Goal: Task Accomplishment & Management: Manage account settings

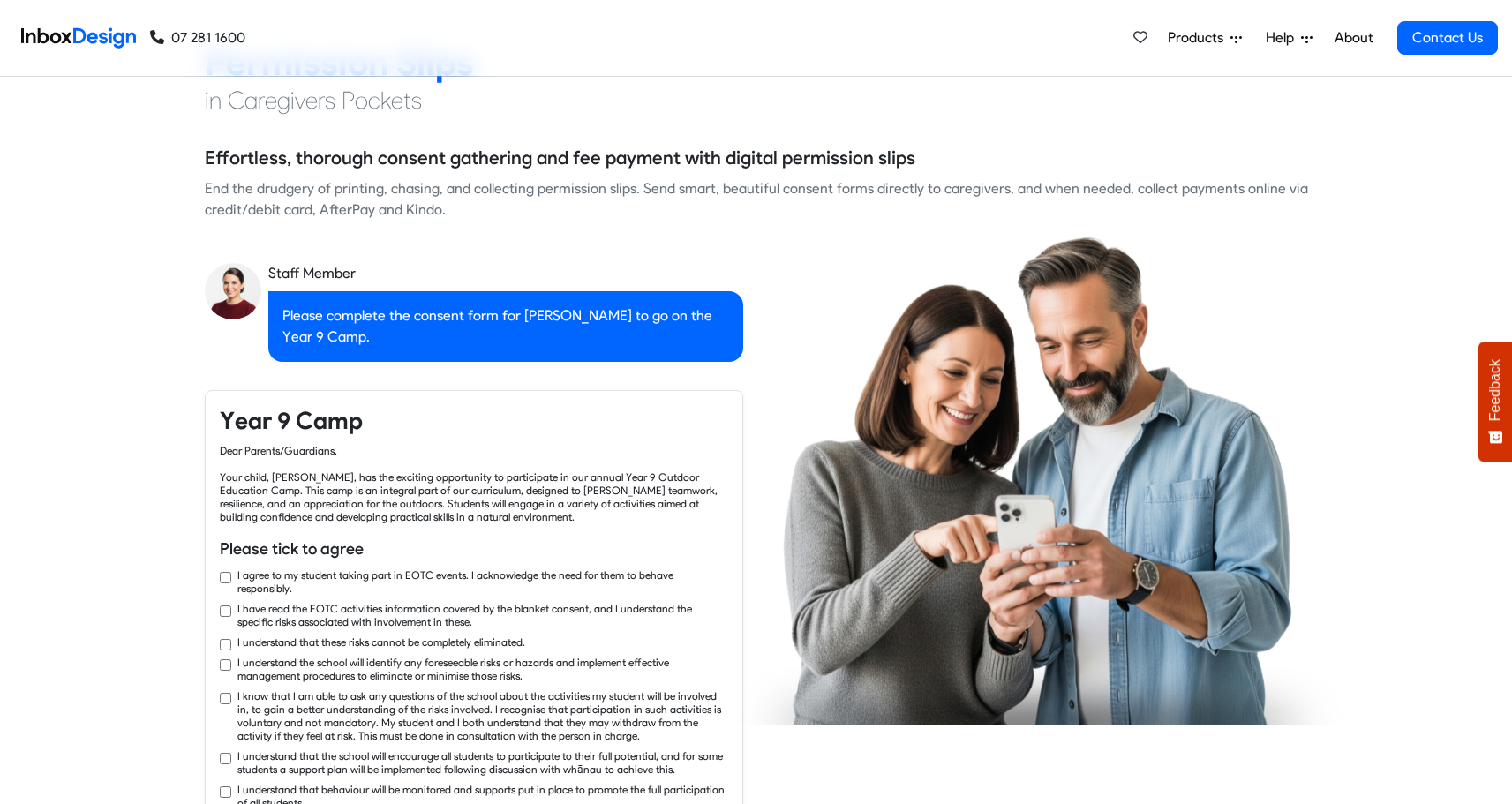
checkbox input "true"
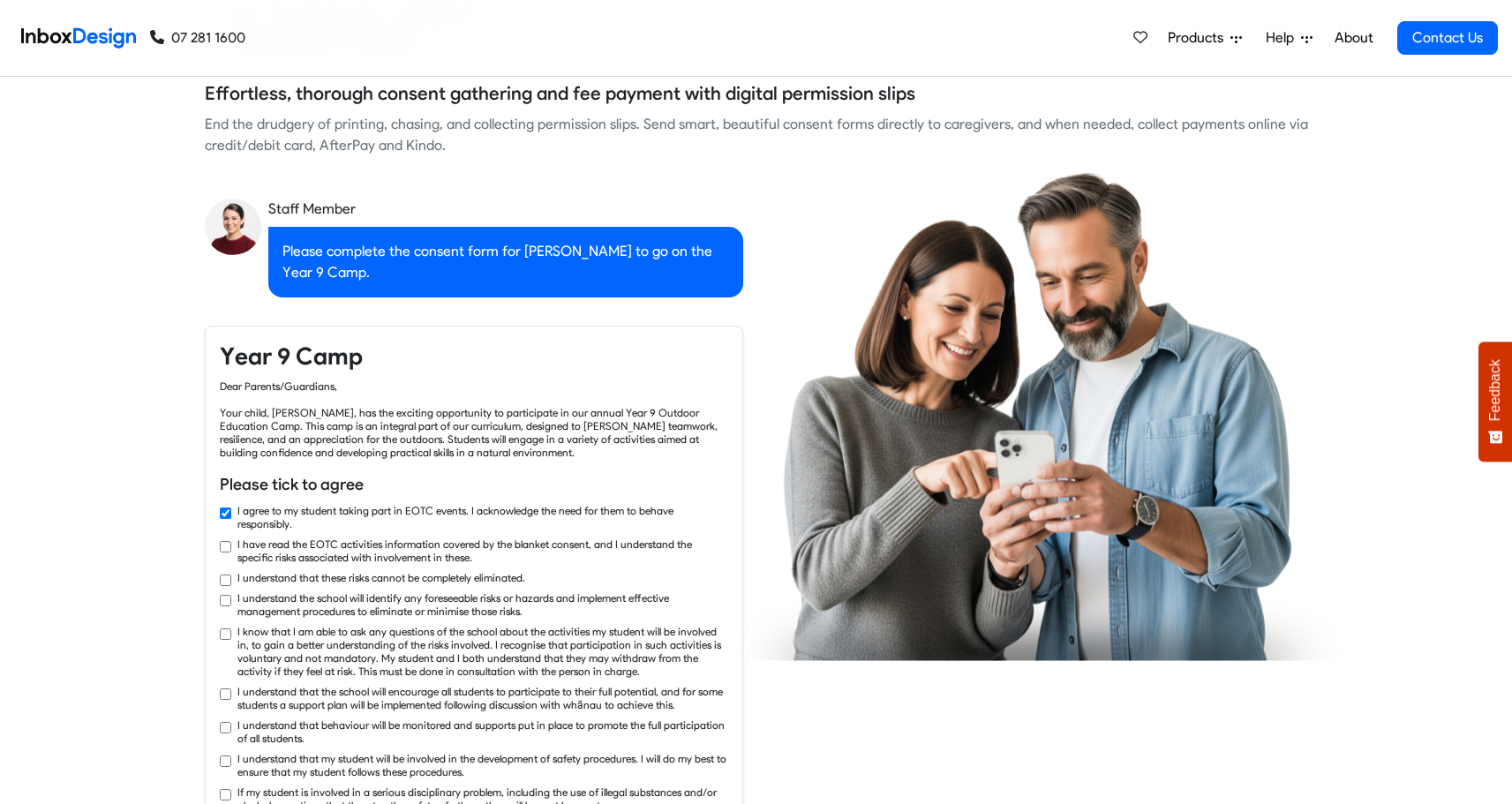
checkbox input "true"
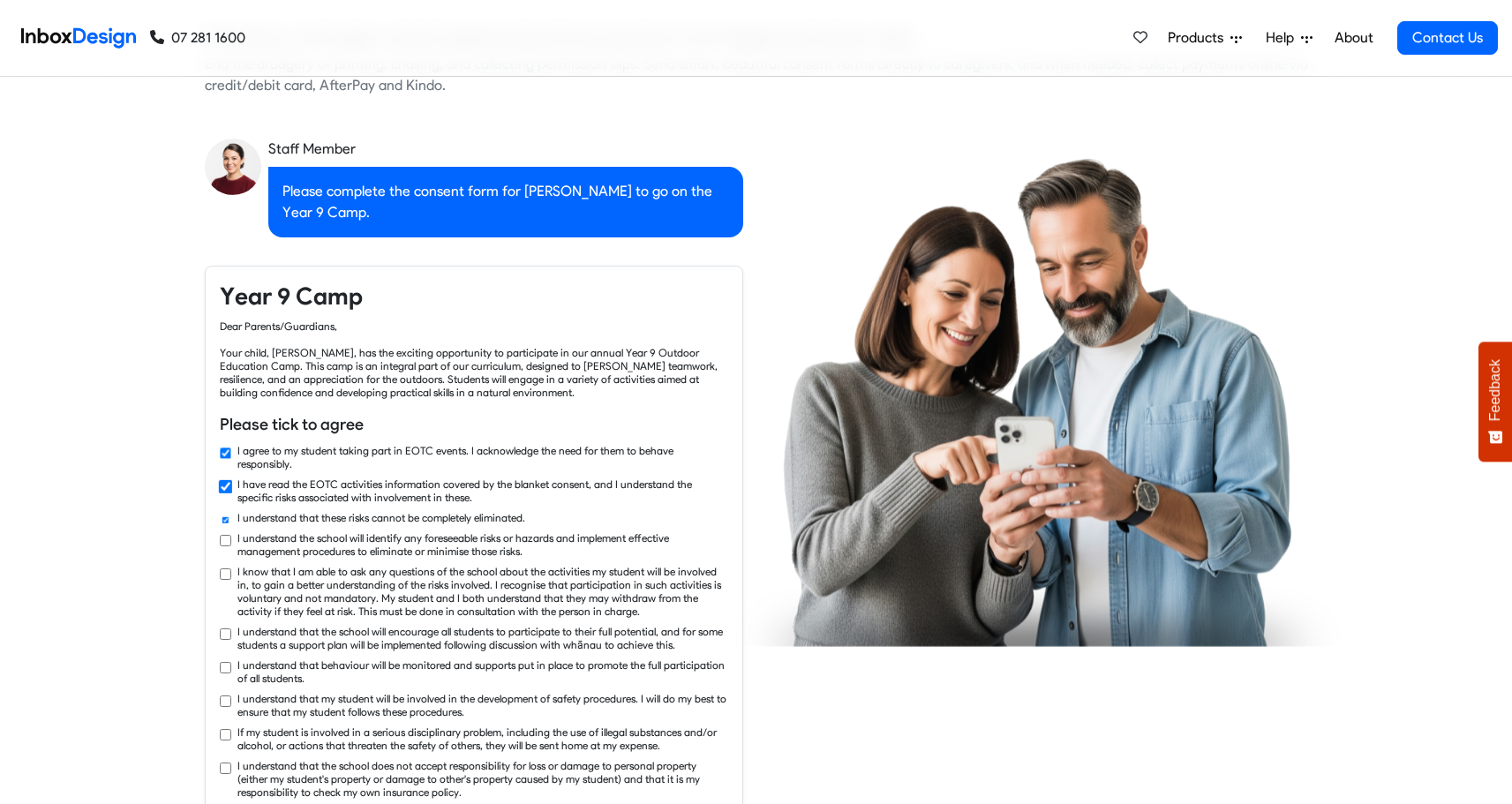
checkbox input "true"
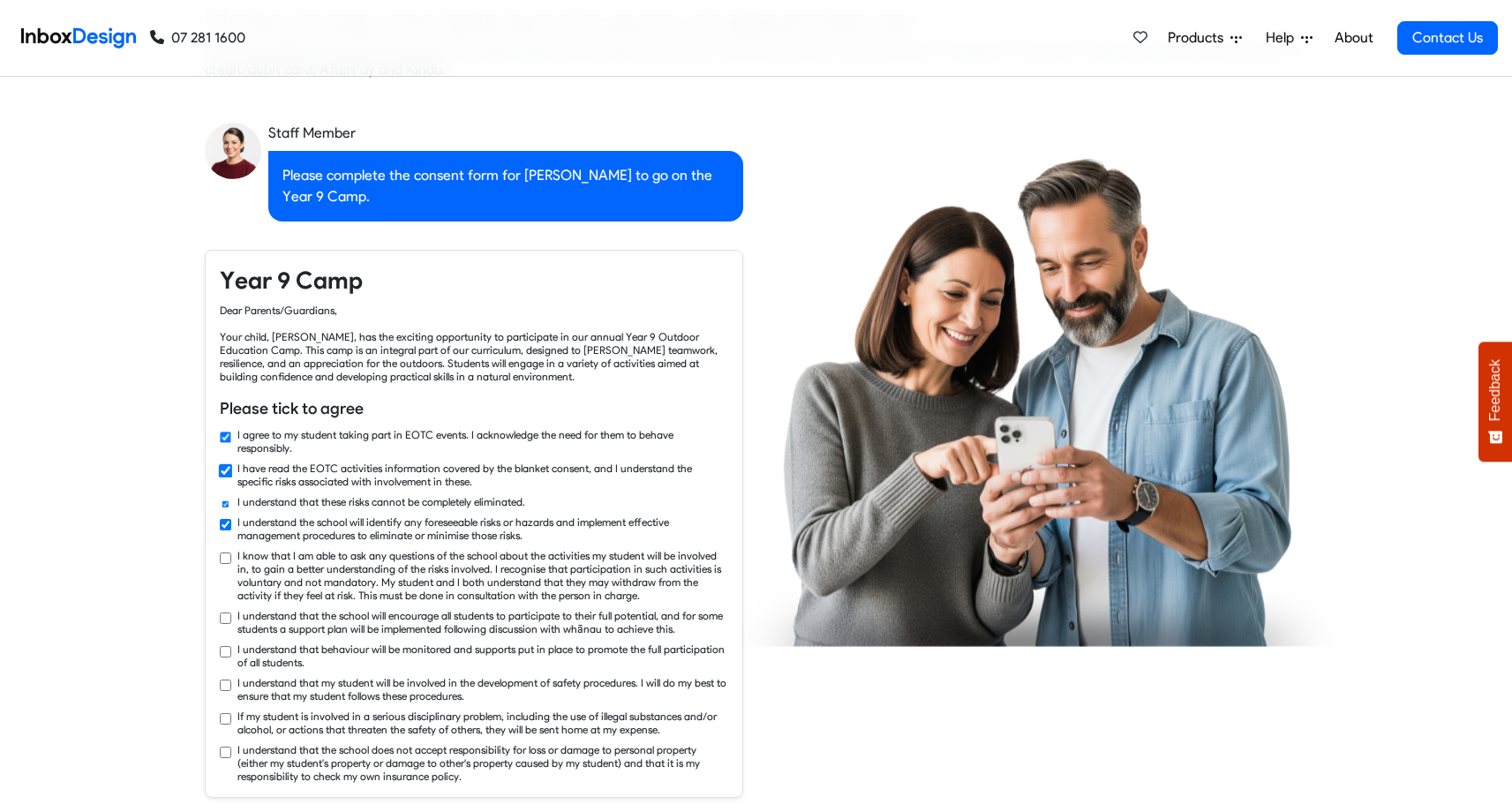
checkbox input "true"
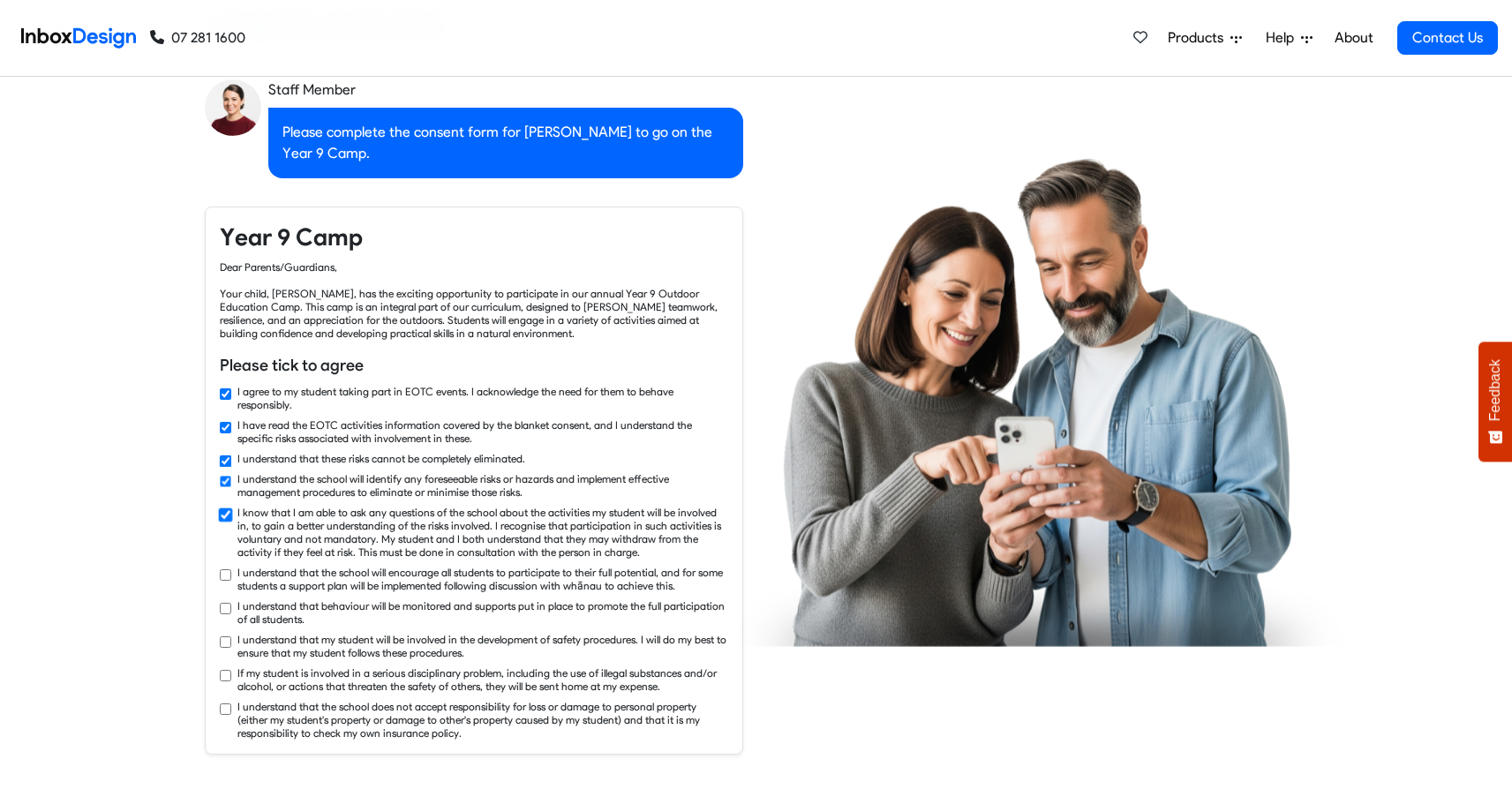
checkbox input "true"
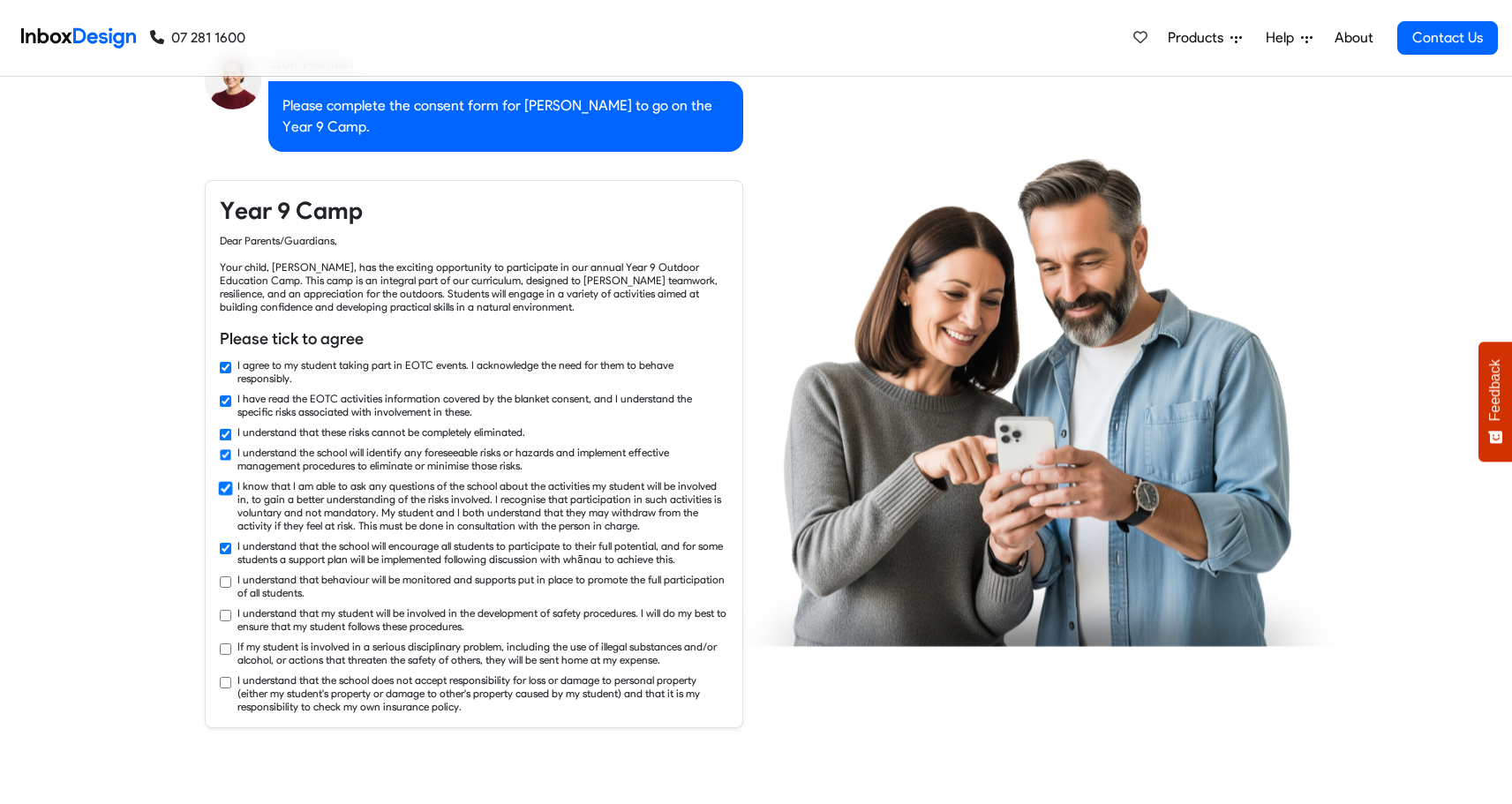
checkbox input "true"
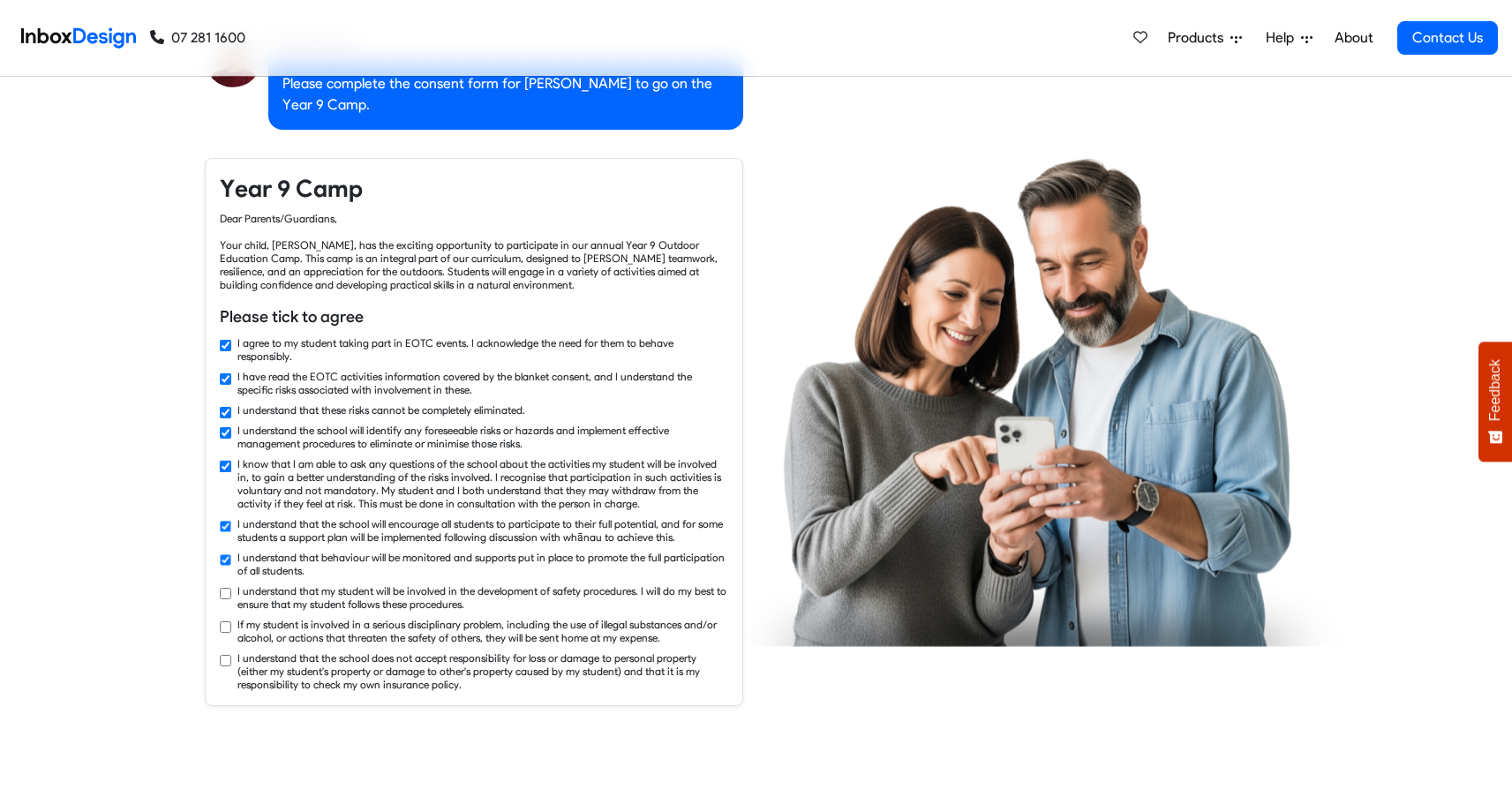
checkbox input "true"
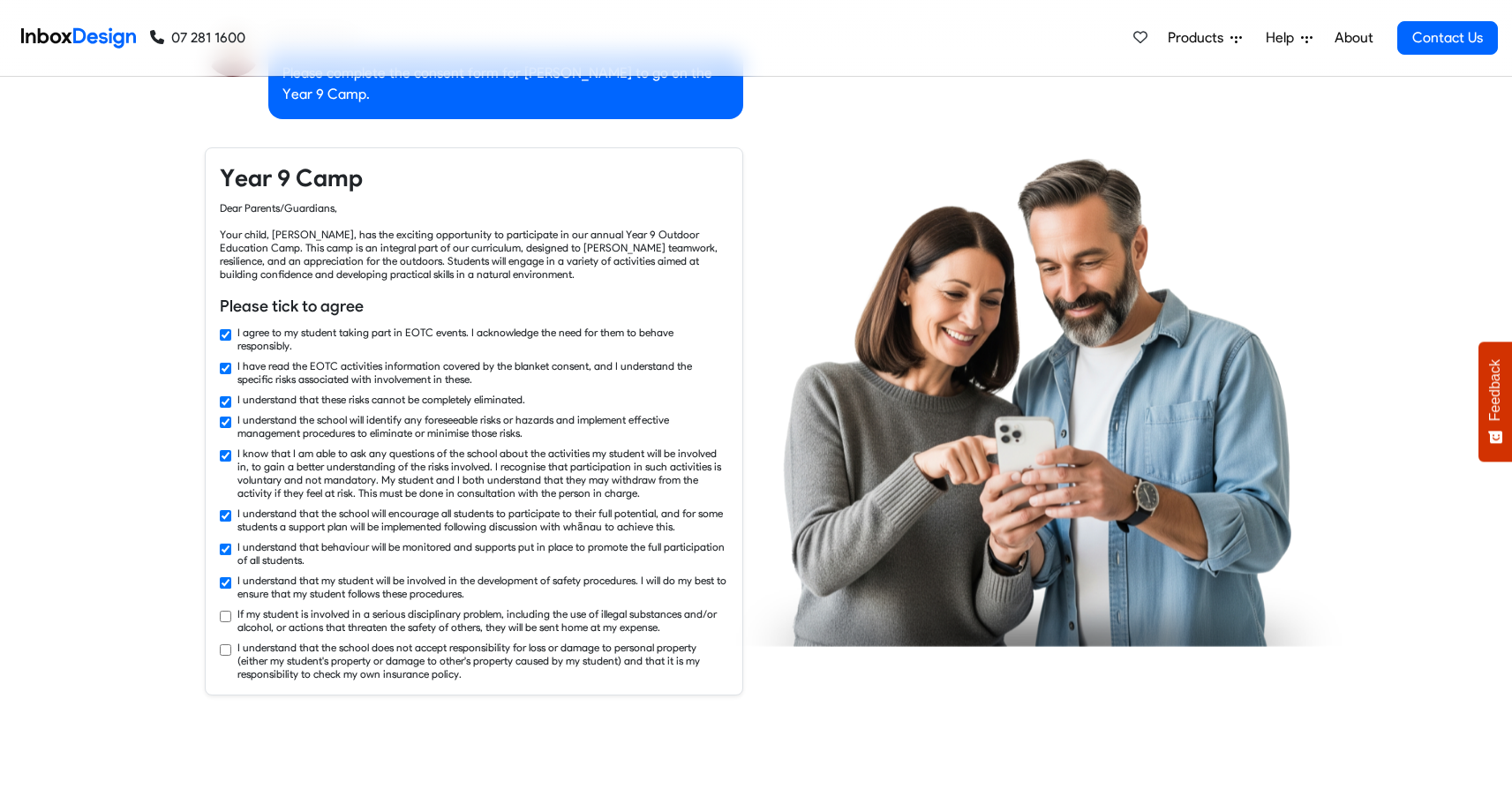
checkbox input "true"
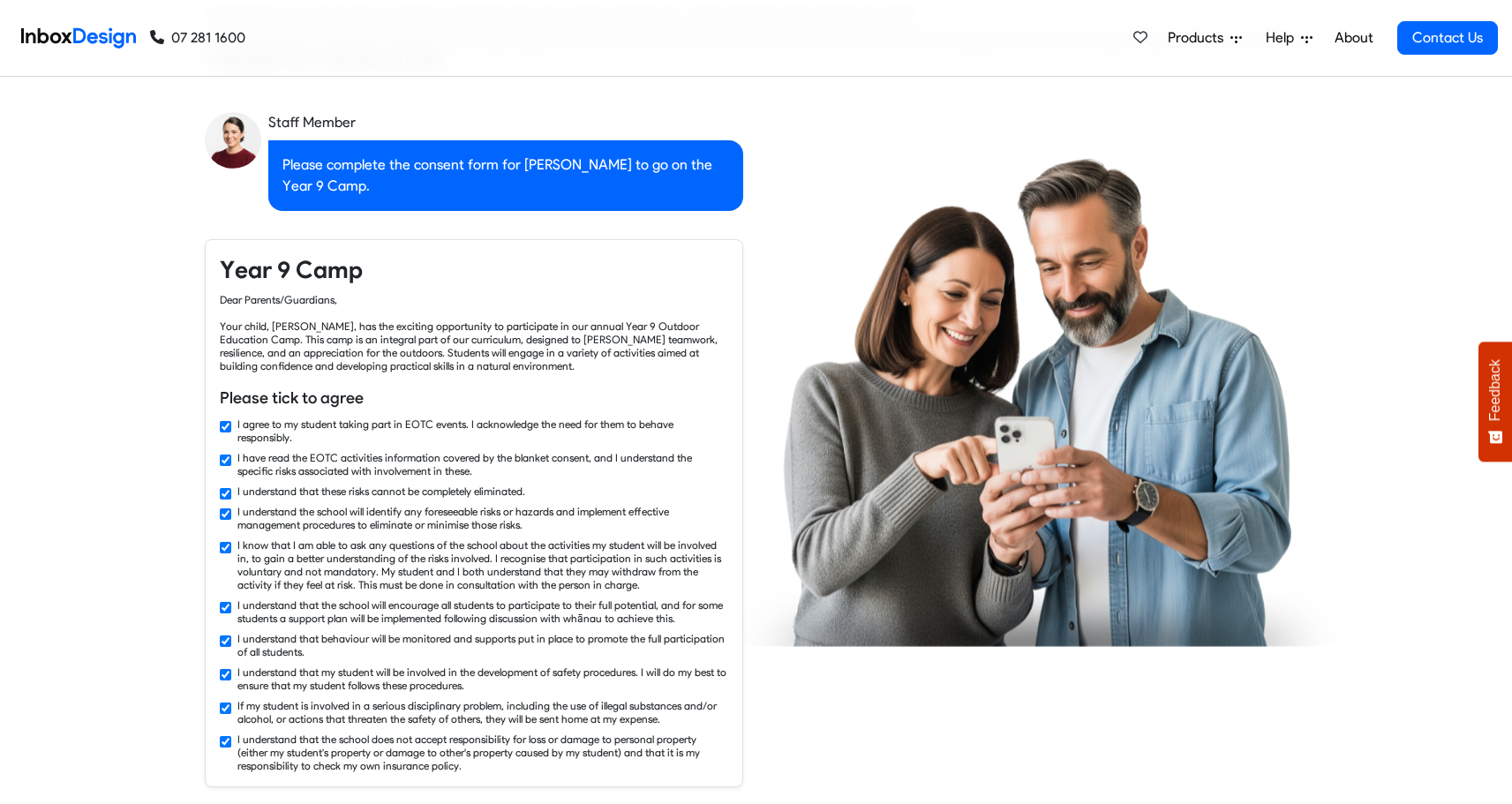
checkbox input "false"
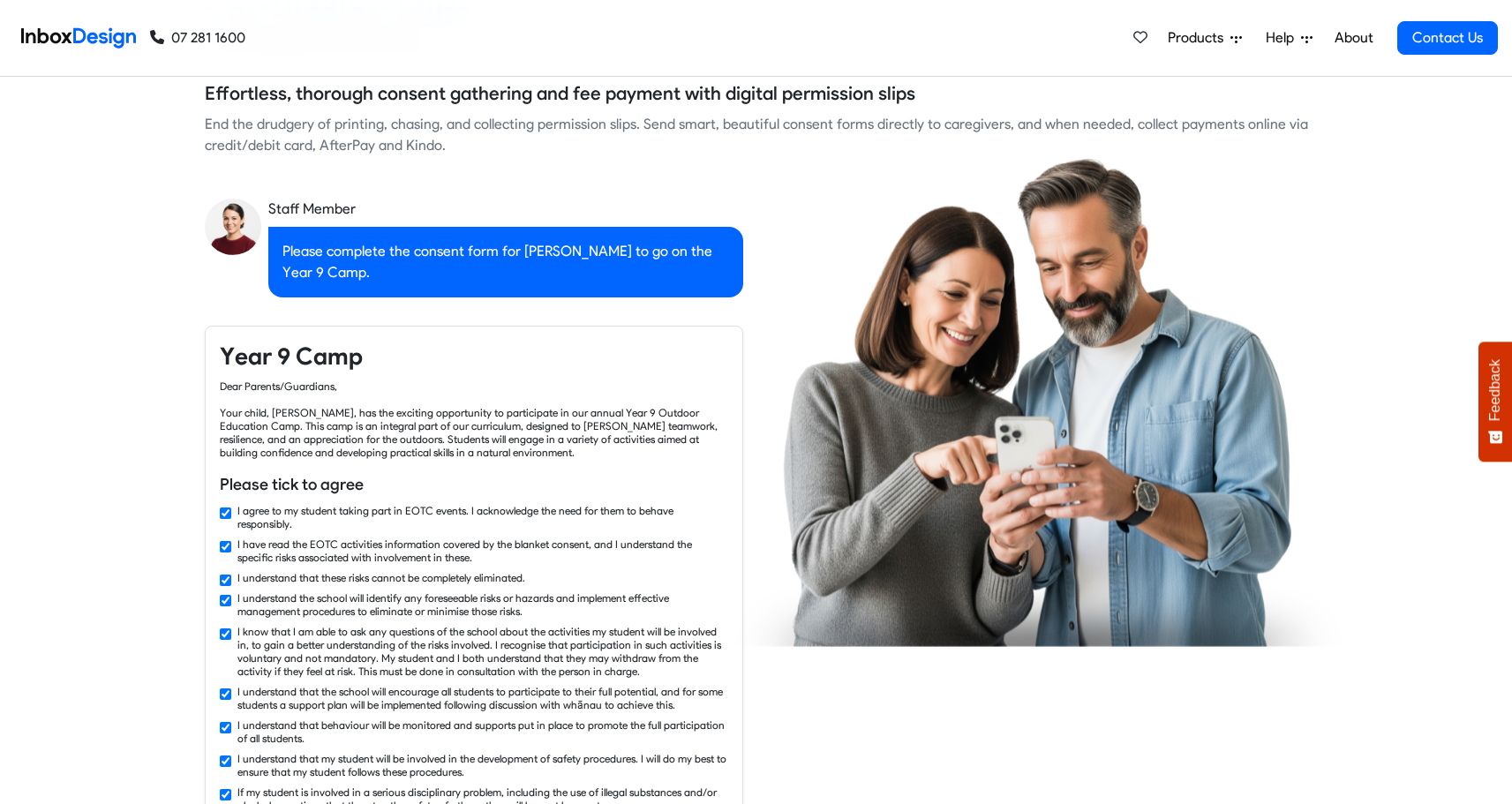
checkbox input "false"
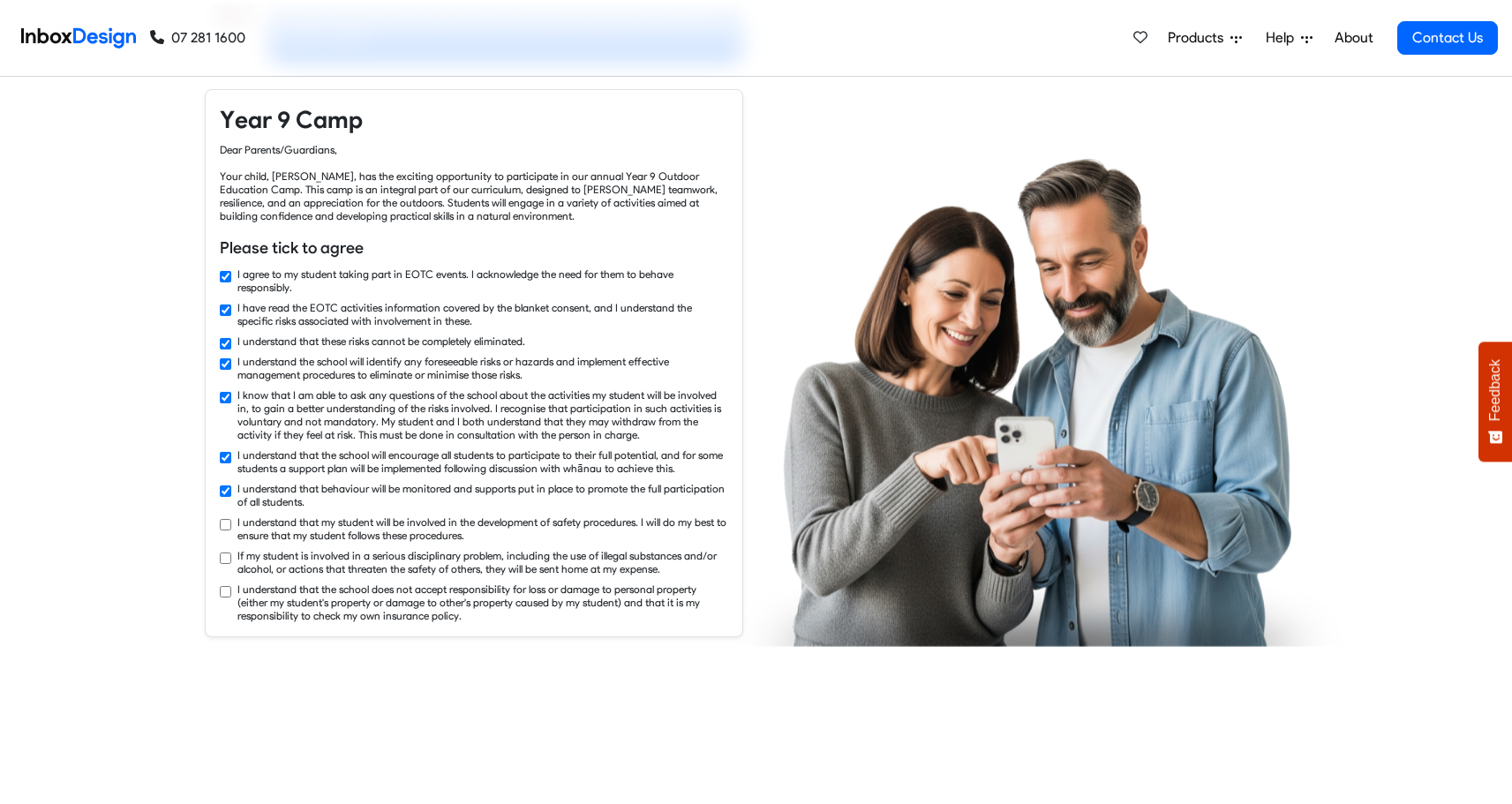
checkbox input "true"
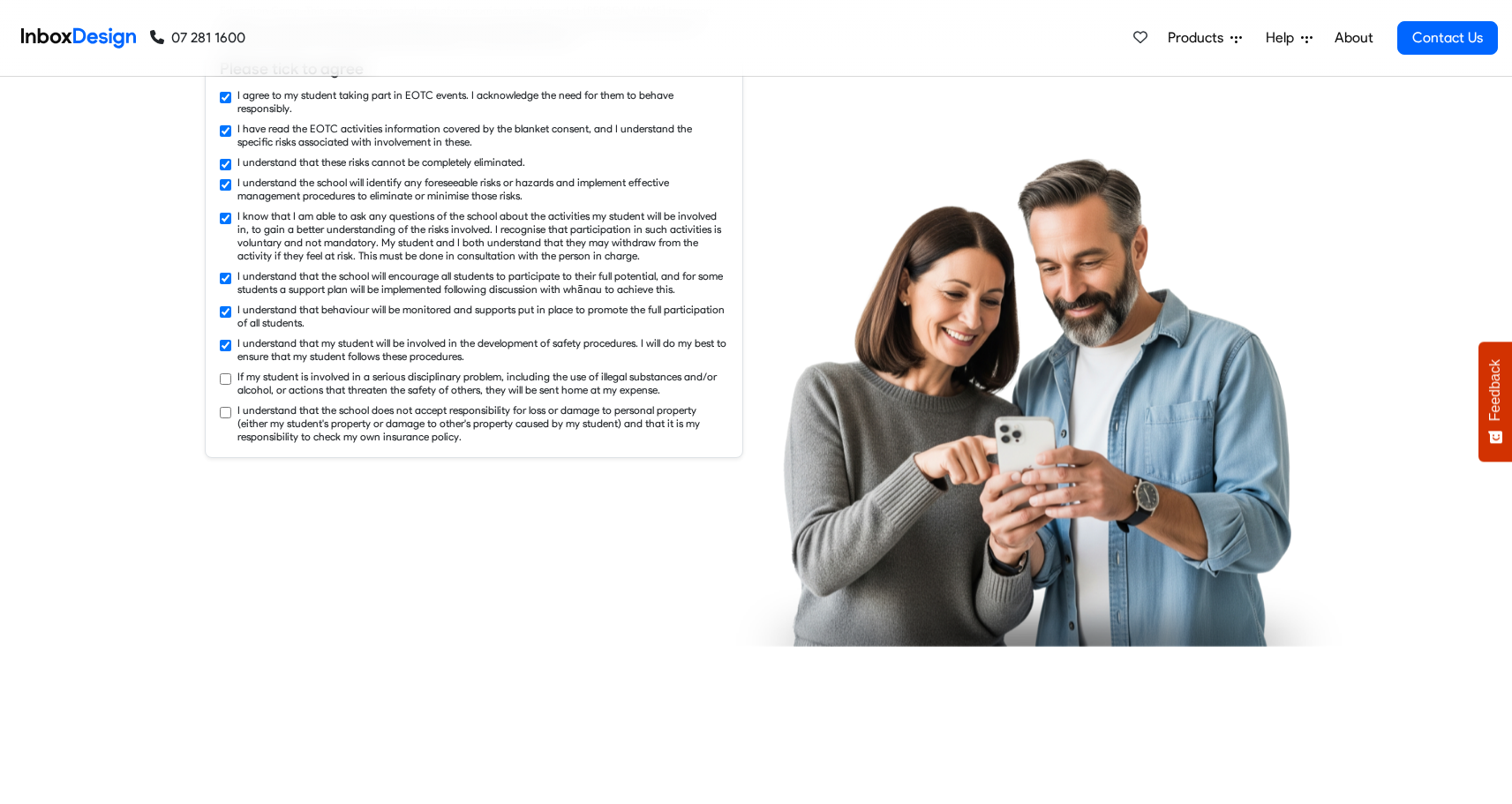
checkbox input "true"
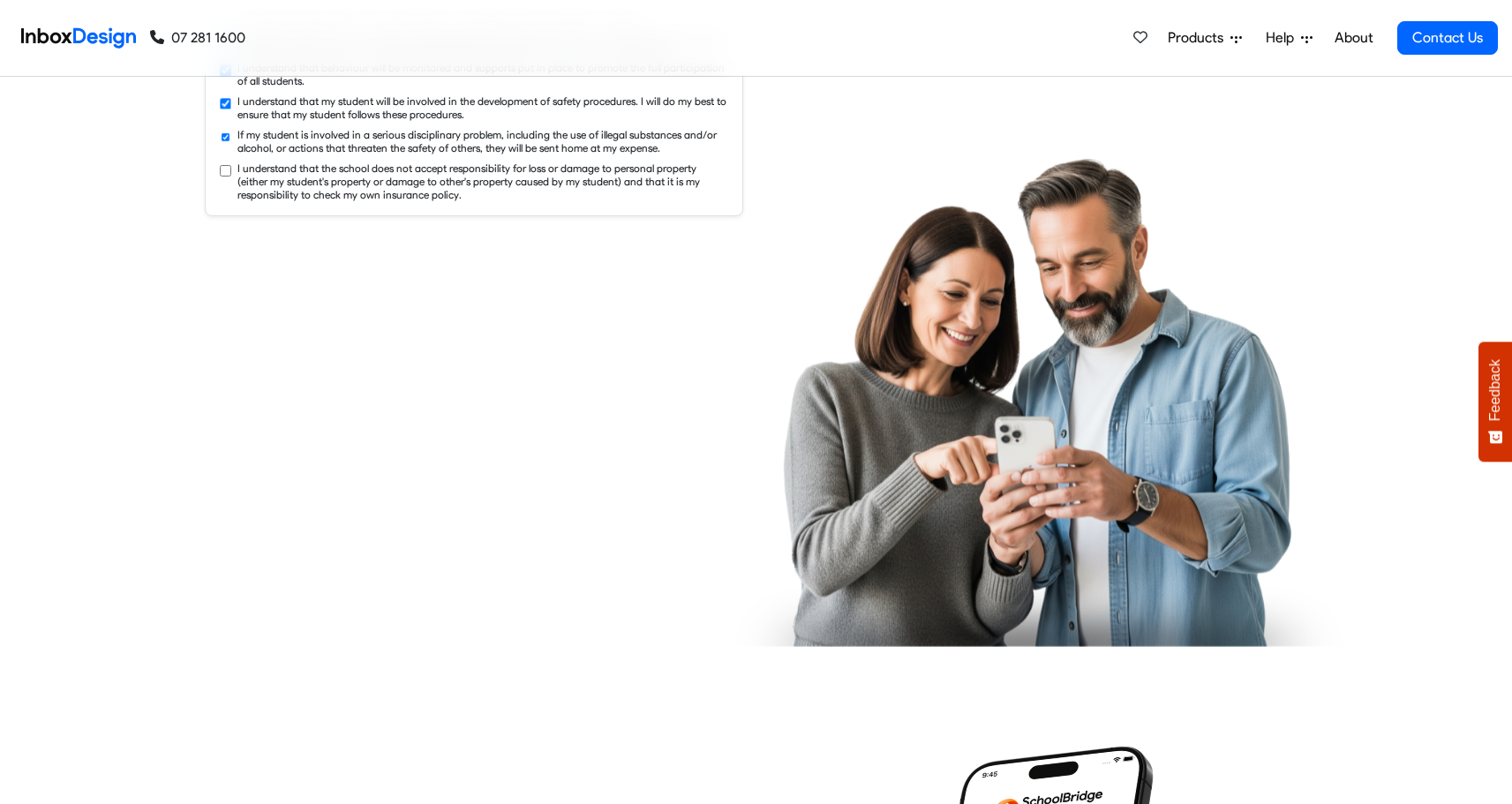
checkbox input "true"
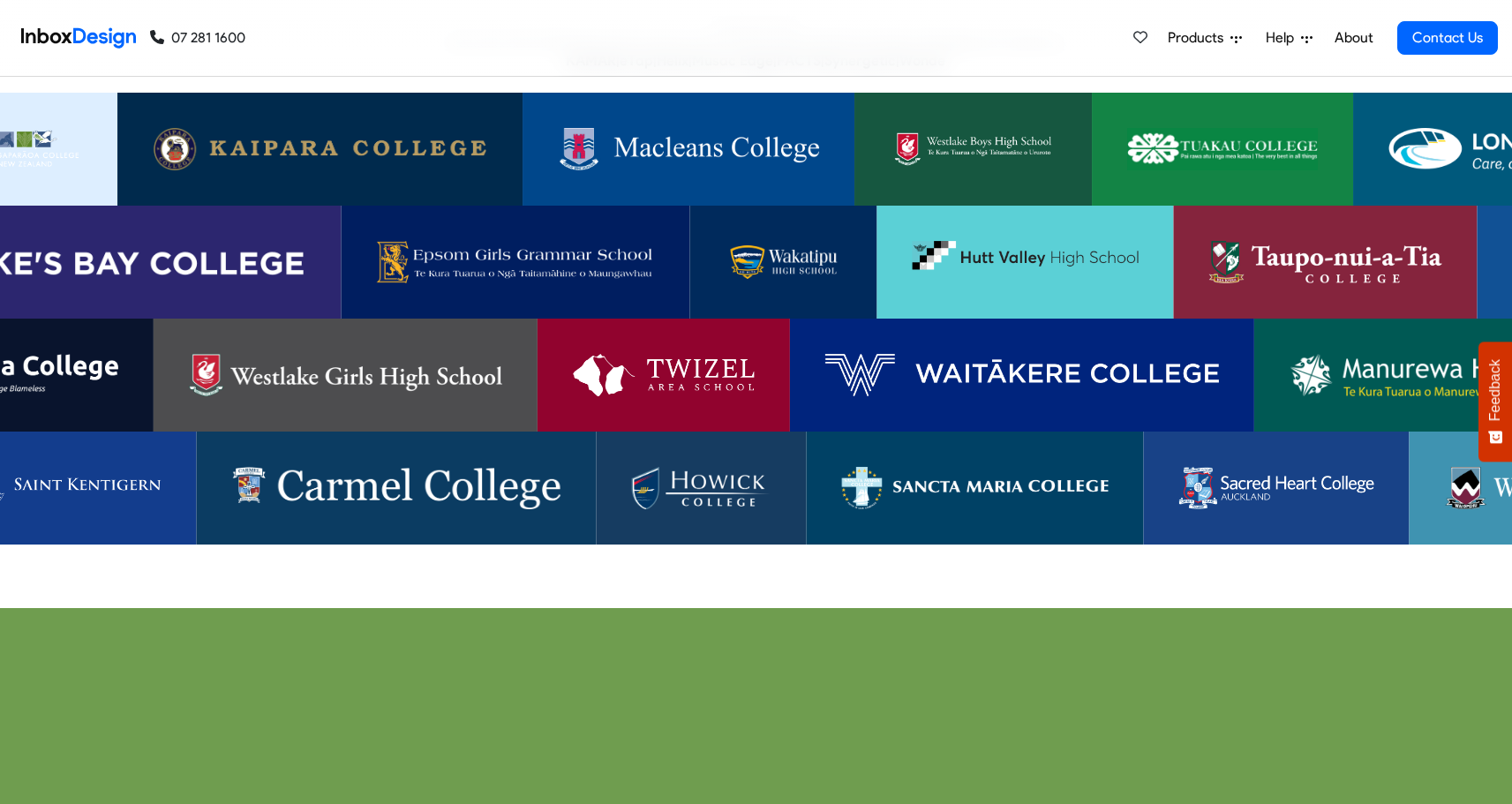
scroll to position [4210, 0]
